Goal: Transaction & Acquisition: Book appointment/travel/reservation

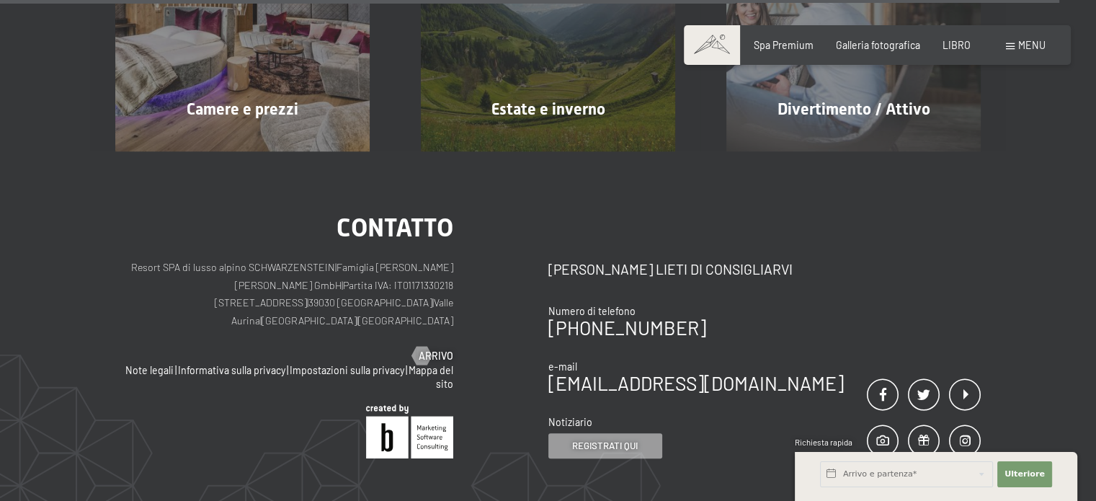
scroll to position [5978, 0]
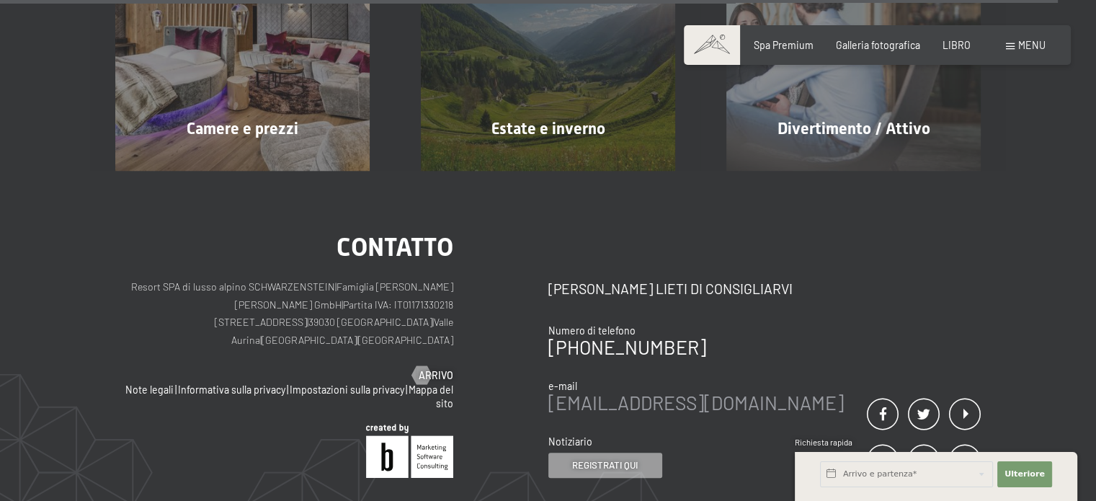
click at [613, 391] on font "[EMAIL_ADDRESS][DOMAIN_NAME]" at bounding box center [695, 402] width 295 height 22
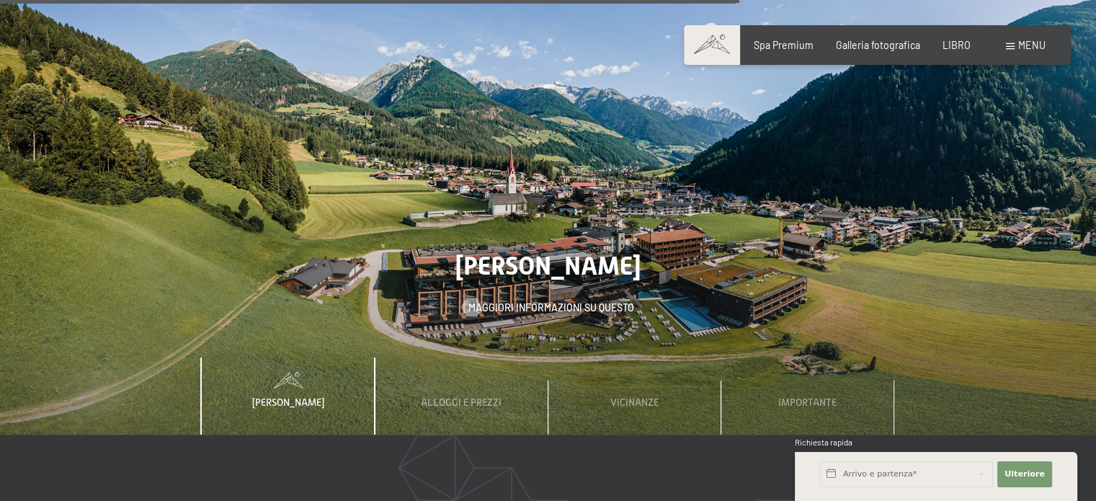
scroll to position [4177, 0]
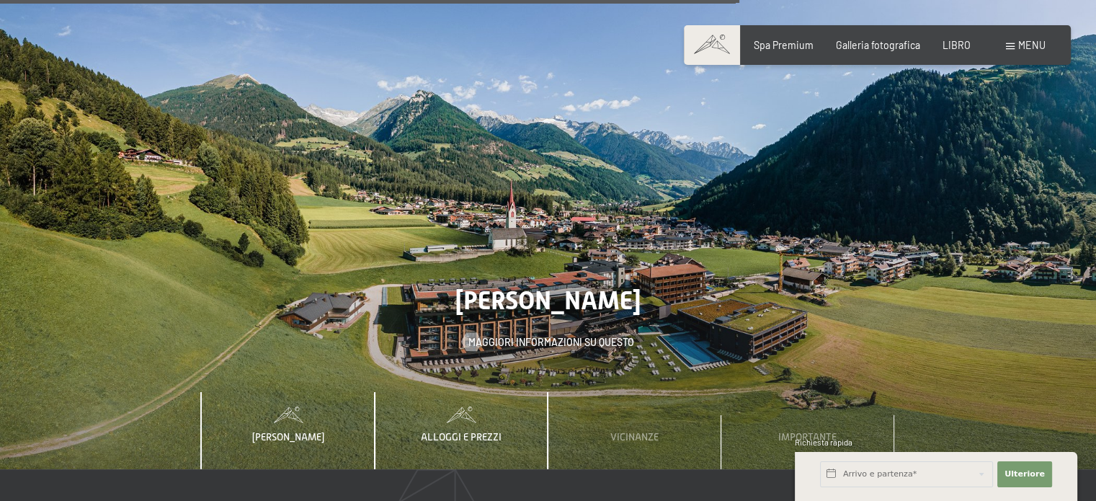
click at [481, 431] on font "Alloggi e prezzi" at bounding box center [461, 437] width 81 height 12
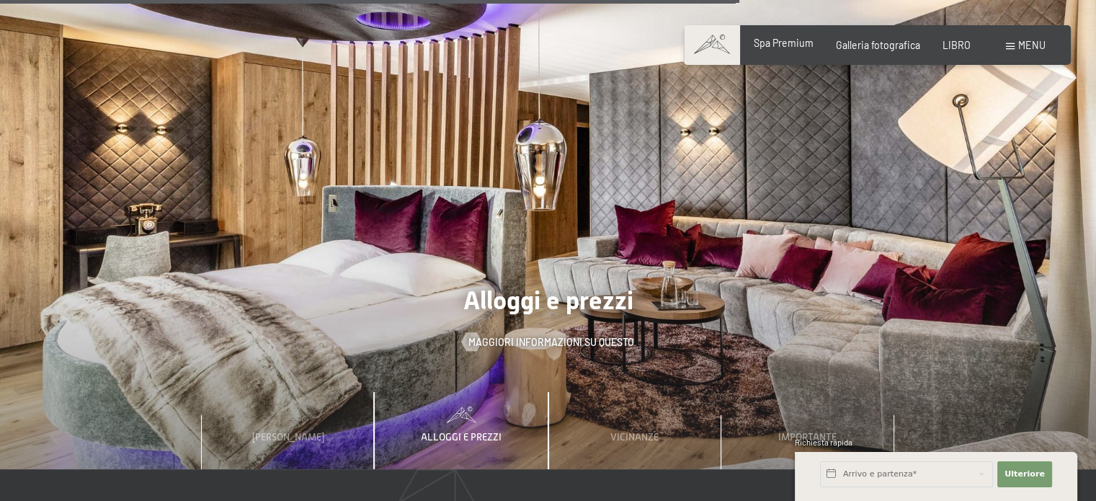
click at [781, 50] on div "Spa Premium" at bounding box center [784, 43] width 60 height 14
click at [783, 46] on font "Spa Premium" at bounding box center [784, 43] width 60 height 12
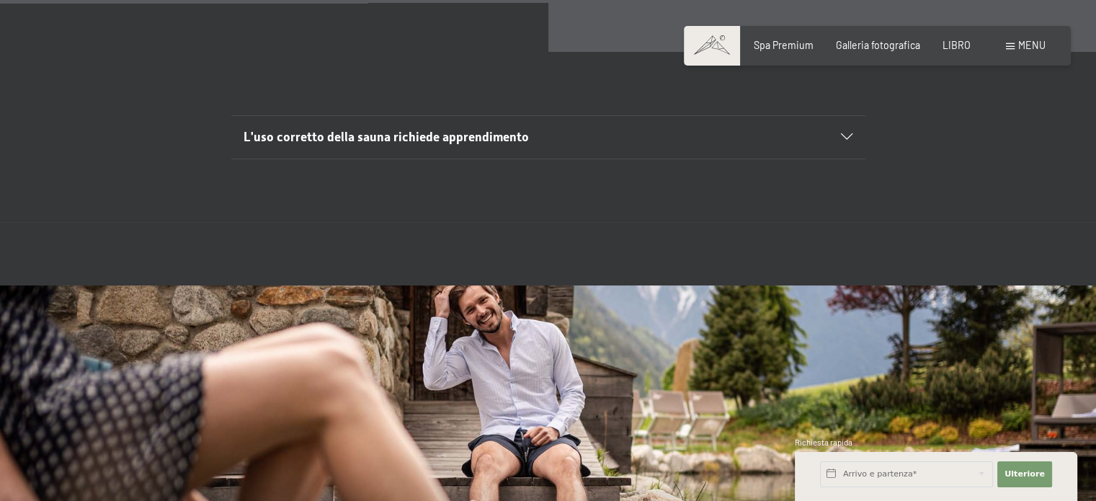
scroll to position [4612, 0]
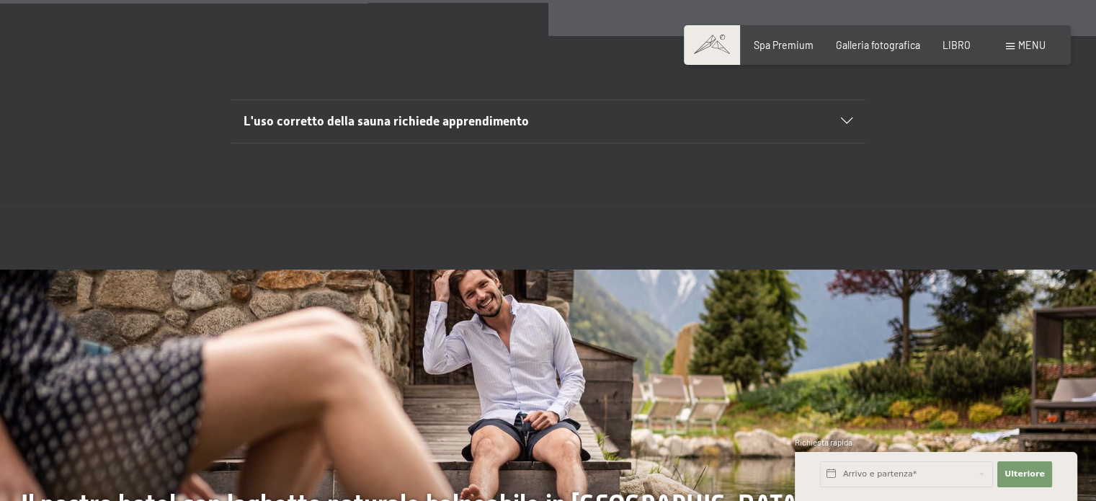
click at [498, 117] on font "L'uso corretto della sauna richiede apprendimento" at bounding box center [386, 121] width 285 height 14
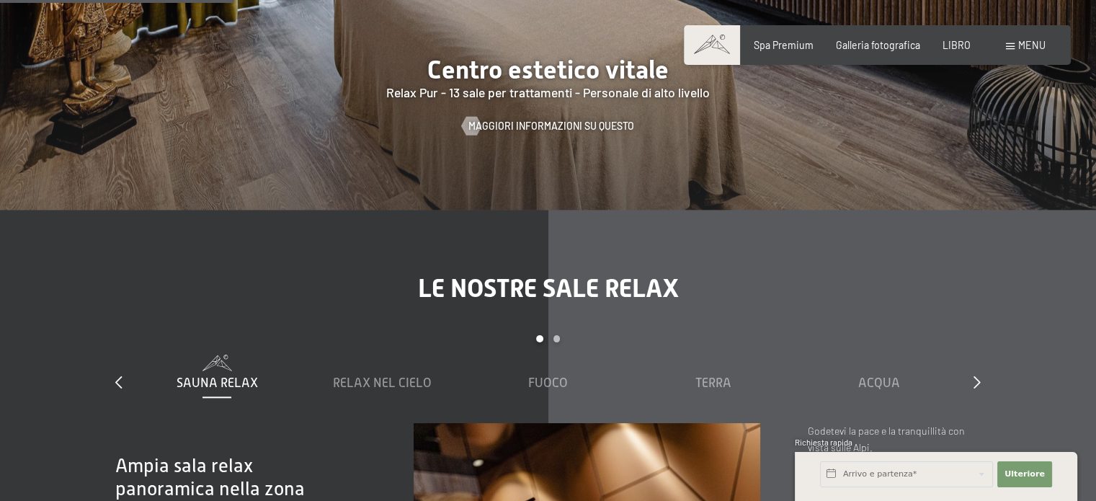
scroll to position [1727, 0]
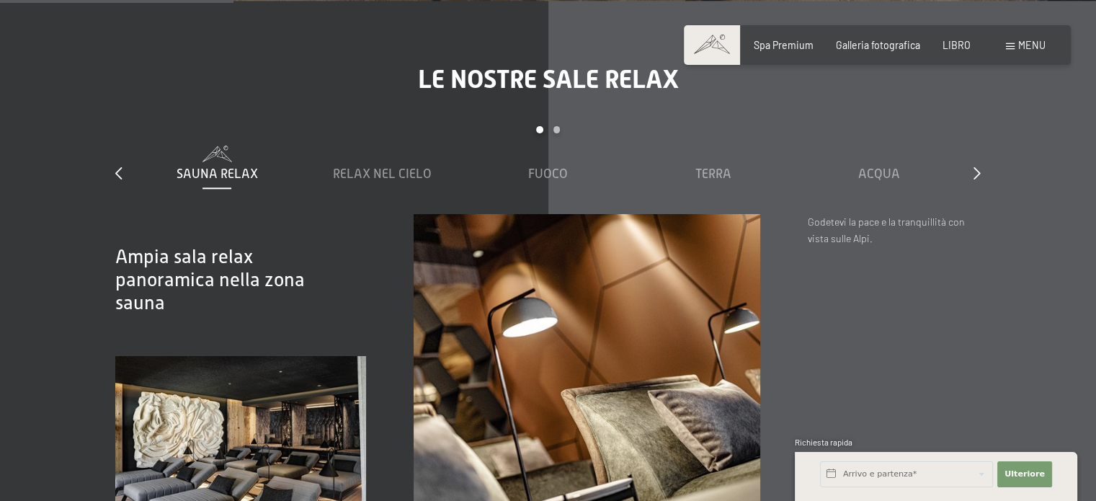
click at [981, 171] on div "Le nostre sale relax diapositiva 1 a 5 di 7 Sauna Relax Relax nel cielo Fuoco T…" at bounding box center [548, 312] width 961 height 496
click at [977, 171] on icon at bounding box center [976, 172] width 7 height 13
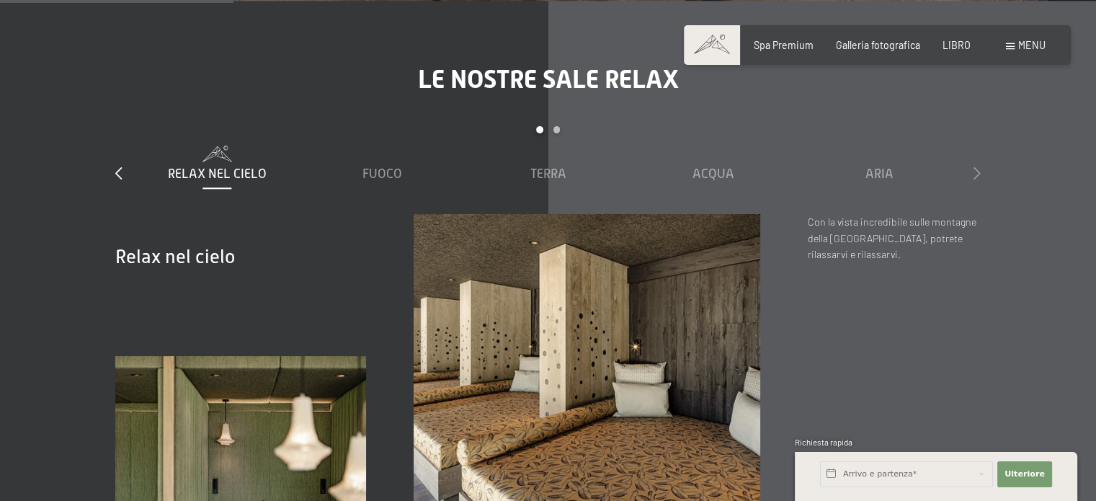
click at [977, 171] on icon at bounding box center [976, 172] width 7 height 13
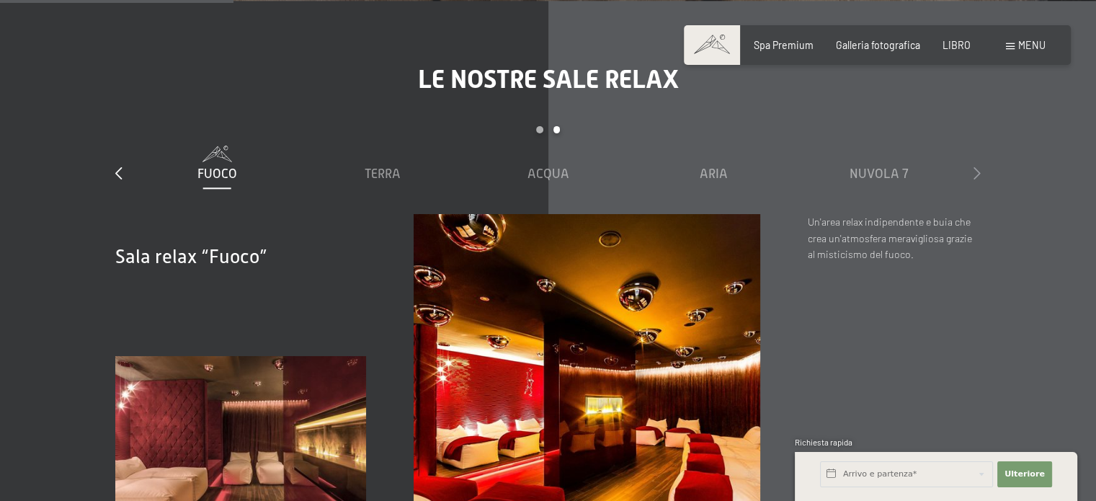
click at [977, 171] on icon at bounding box center [976, 172] width 7 height 13
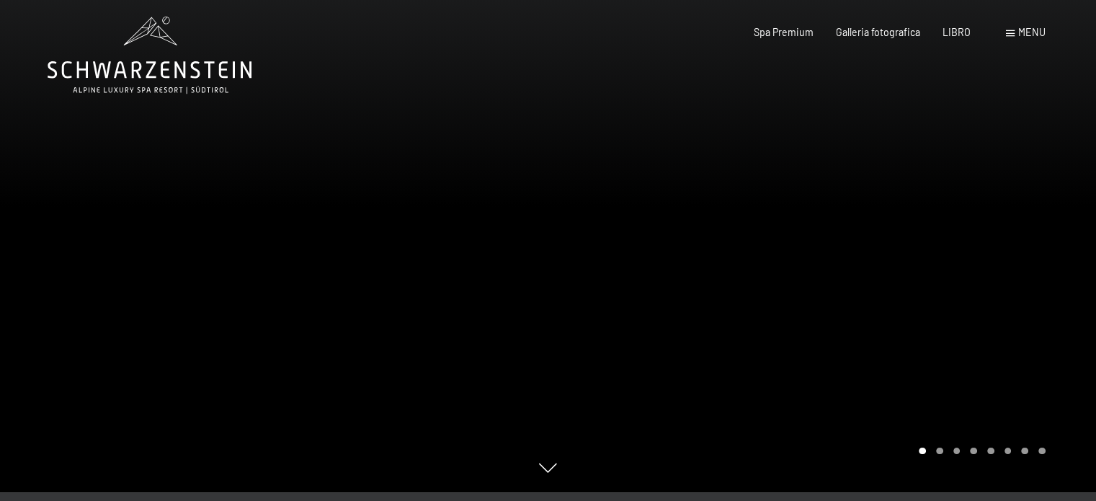
scroll to position [0, 0]
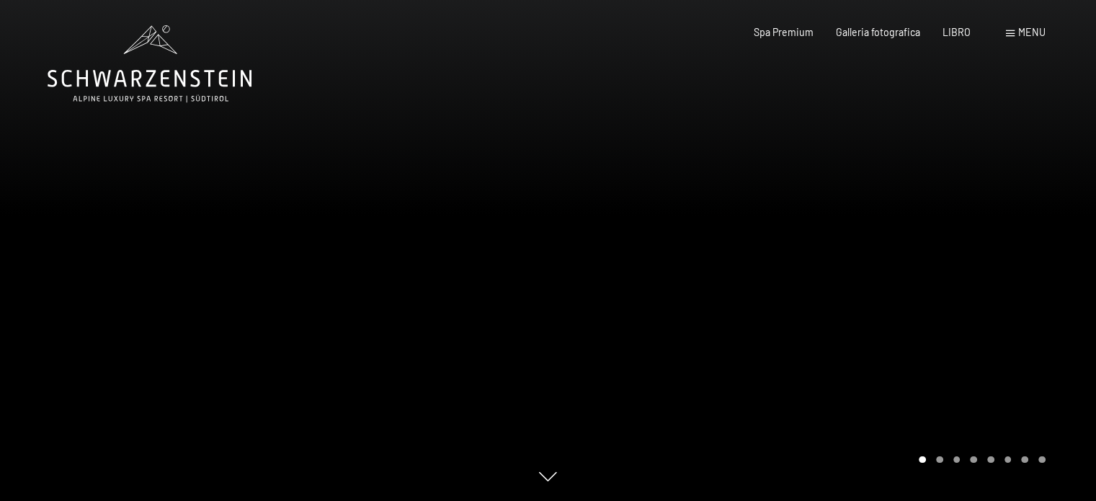
click at [145, 81] on icon at bounding box center [150, 63] width 204 height 77
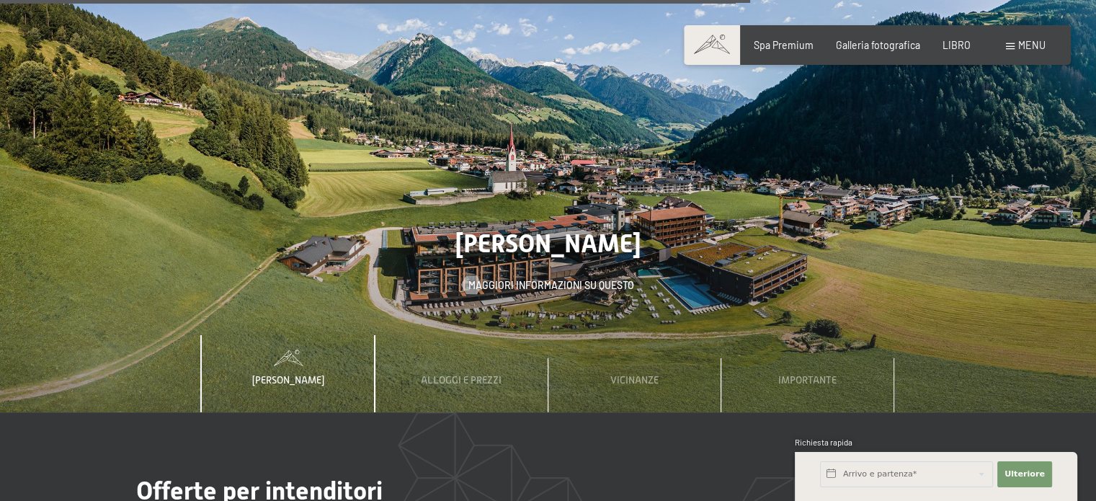
scroll to position [4251, 0]
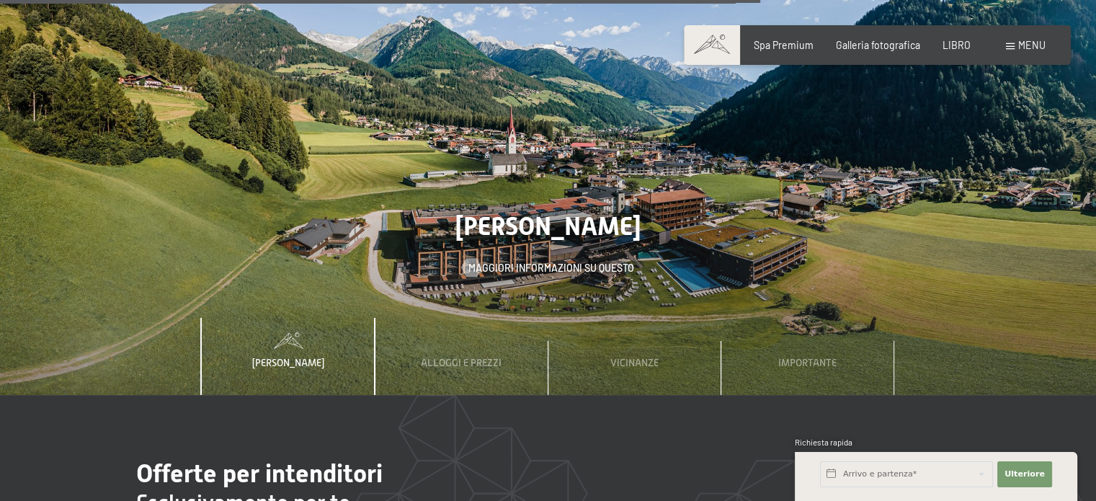
click at [472, 288] on font "Consenso al marketing*" at bounding box center [469, 291] width 121 height 12
click at [401, 288] on input "Consenso al marketing*" at bounding box center [394, 292] width 14 height 14
click at [472, 290] on font "Consenso al marketing*" at bounding box center [469, 291] width 121 height 12
click at [401, 290] on input "Consenso al marketing*" at bounding box center [394, 292] width 14 height 14
checkbox input "false"
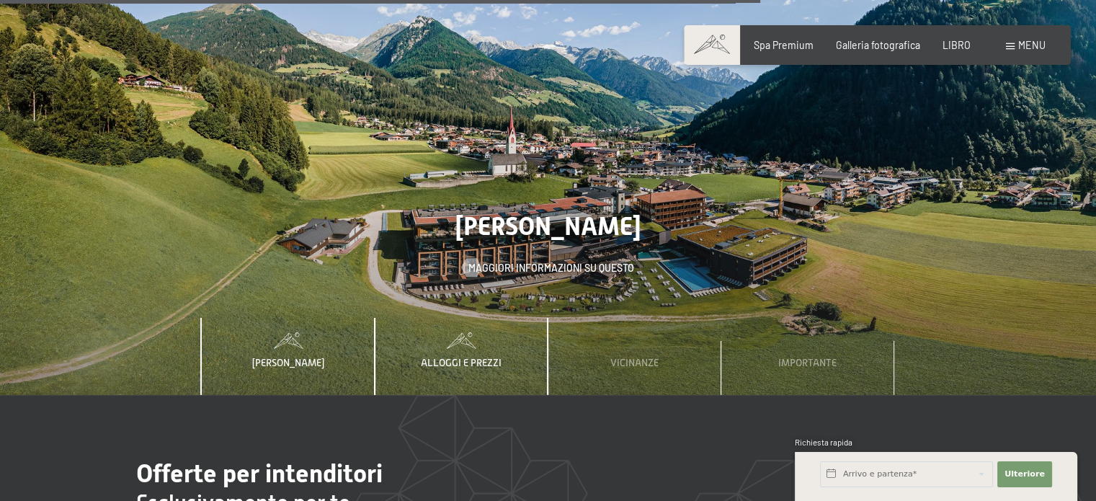
click at [471, 357] on font "Alloggi e prezzi" at bounding box center [461, 363] width 81 height 12
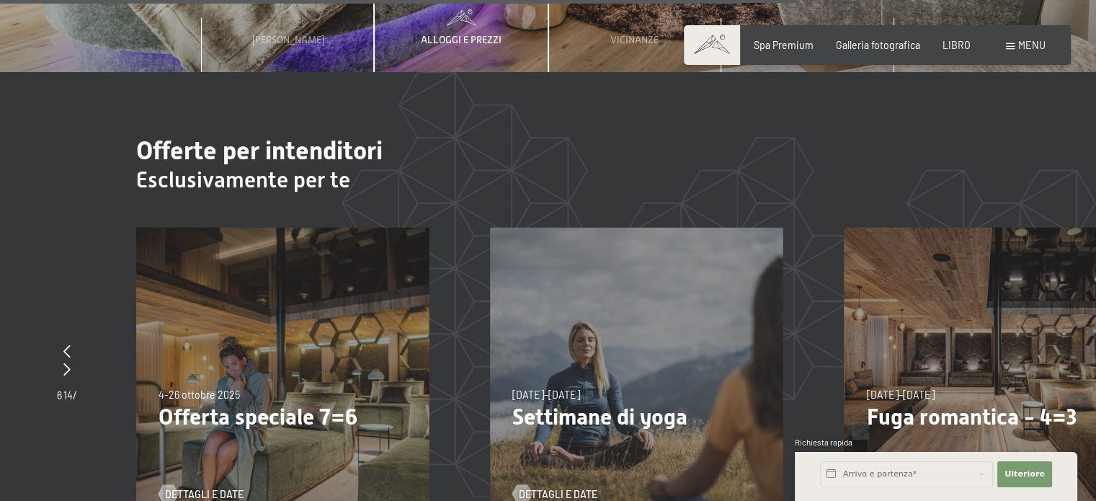
scroll to position [4612, 0]
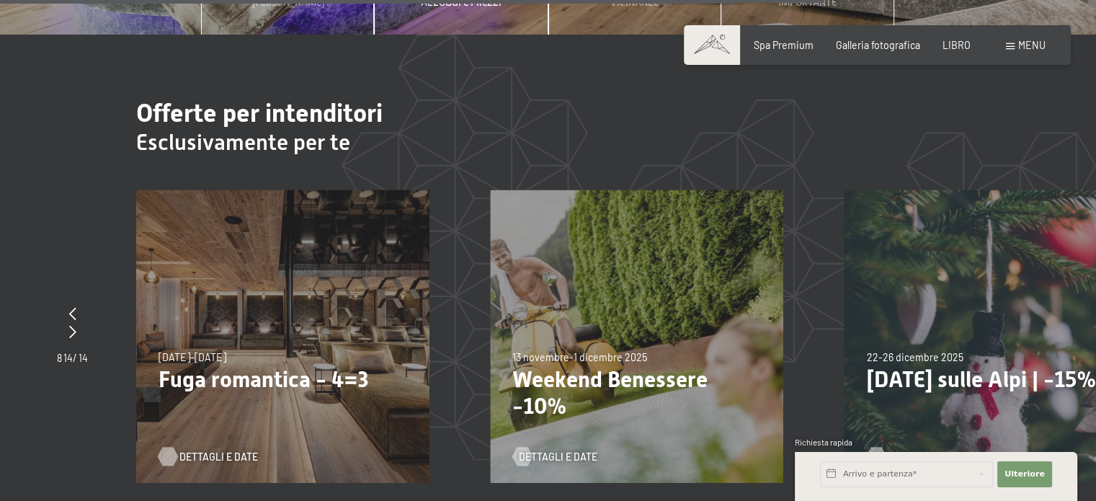
click at [212, 450] on font "Dettagli e date" at bounding box center [218, 456] width 79 height 12
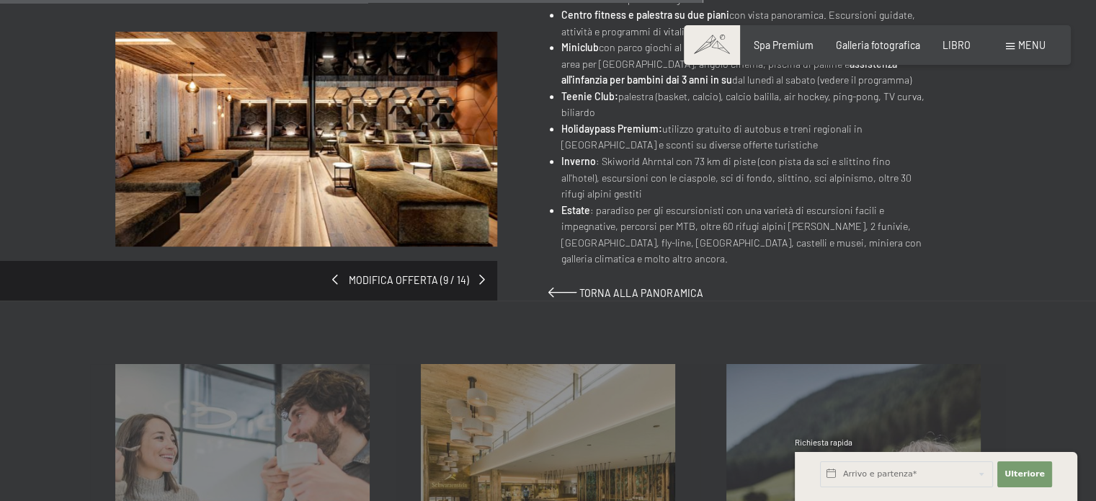
scroll to position [1081, 0]
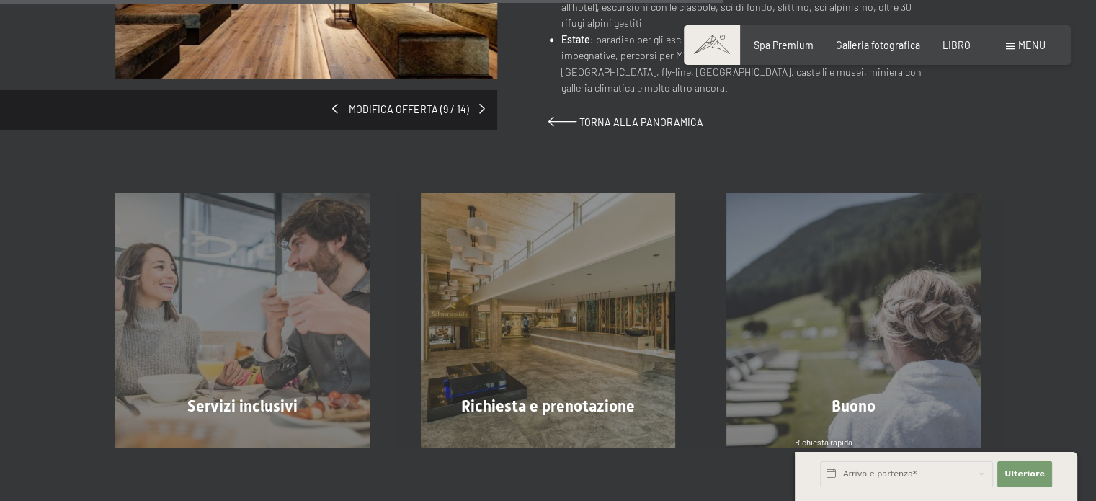
click at [481, 107] on span at bounding box center [484, 109] width 6 height 10
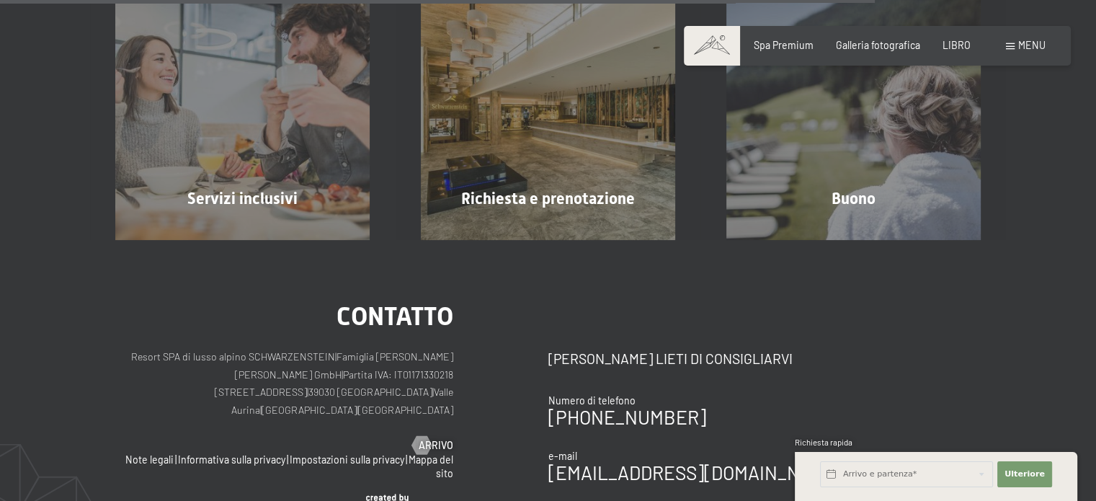
scroll to position [1297, 0]
